Goal: Information Seeking & Learning: Learn about a topic

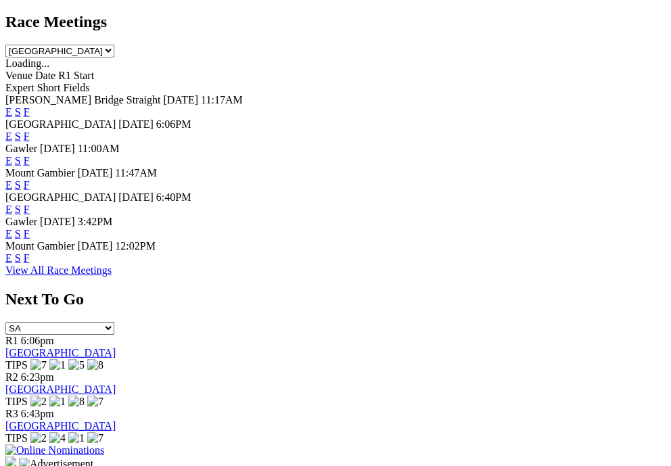
scroll to position [683, 0]
click at [30, 240] on link "F" at bounding box center [27, 234] width 6 height 11
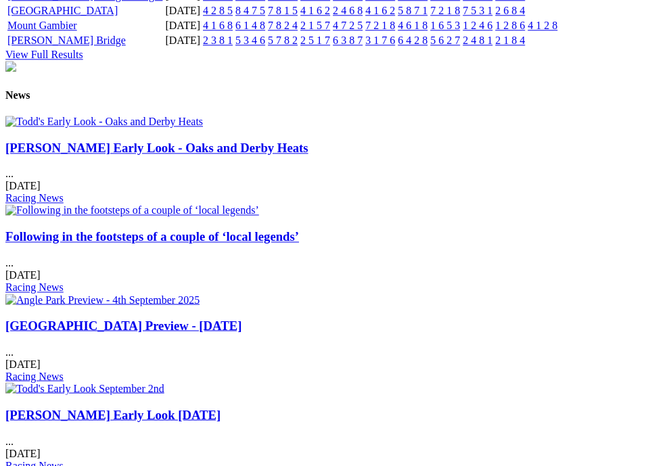
scroll to position [1718, 2]
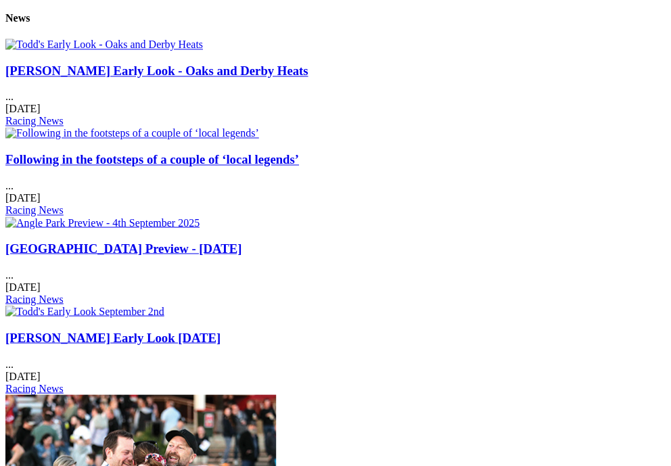
scroll to position [1831, 0]
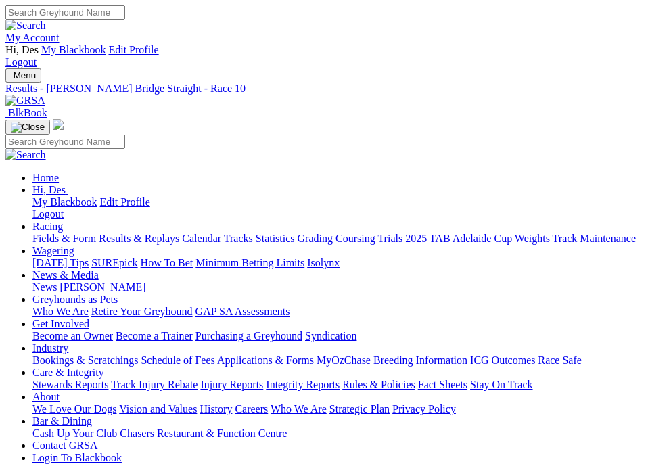
scroll to position [48, 0]
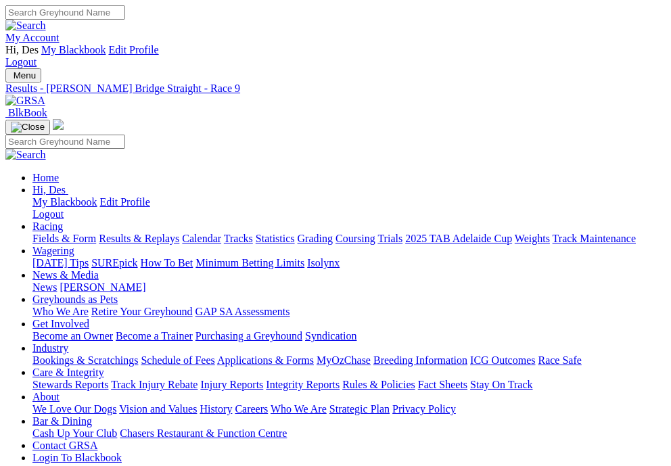
scroll to position [85, 0]
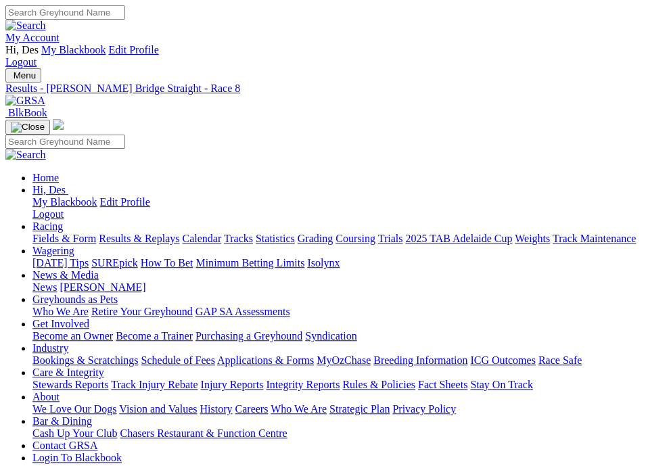
click at [36, 70] on span "Menu" at bounding box center [25, 75] width 22 height 10
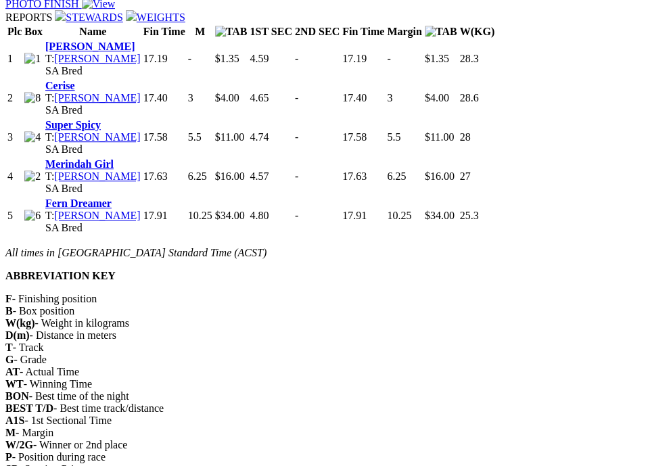
scroll to position [1509, 0]
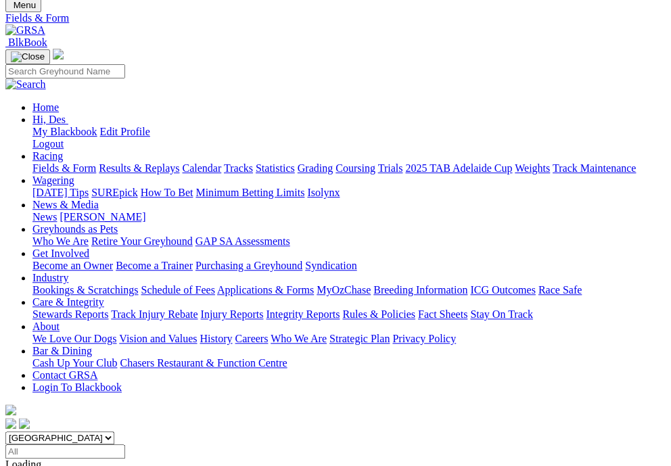
scroll to position [62, 0]
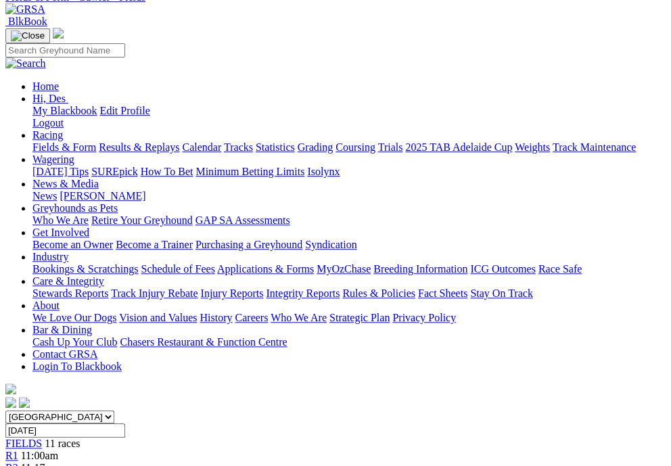
scroll to position [91, 0]
